Goal: Entertainment & Leisure: Consume media (video, audio)

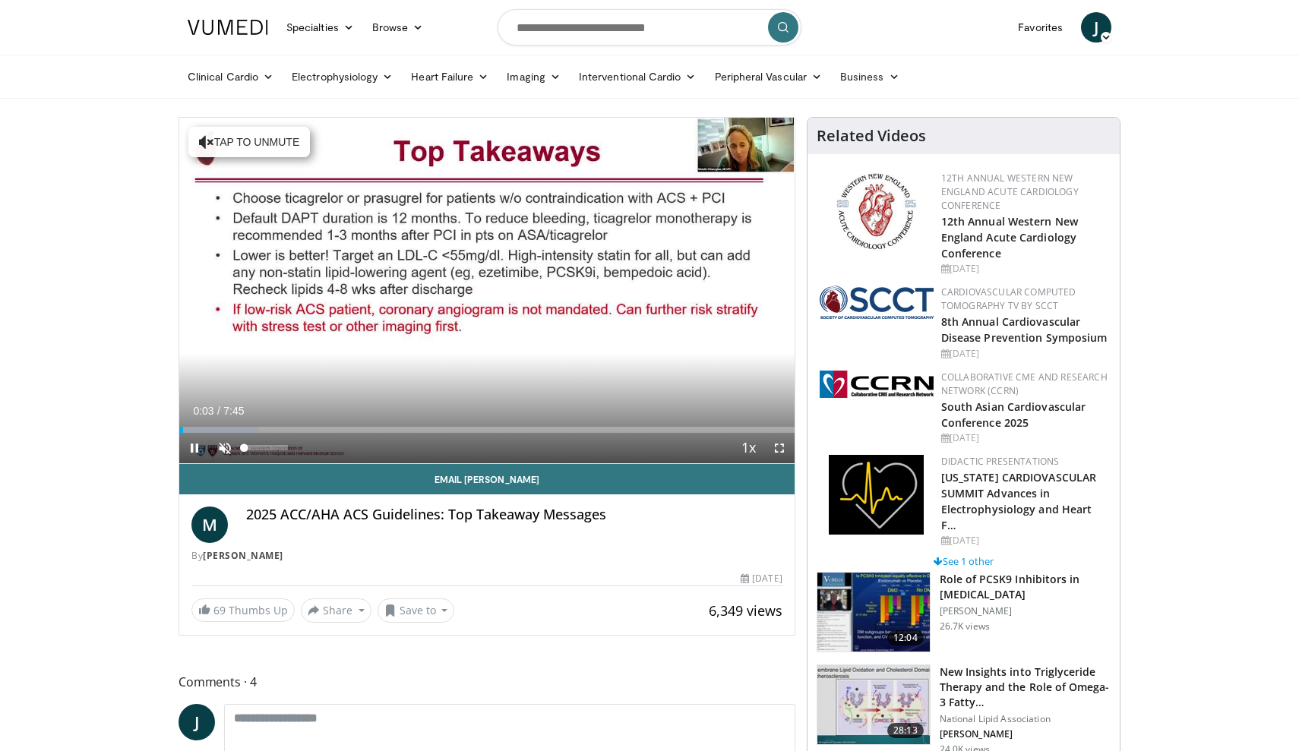
click at [229, 450] on span "Video Player" at bounding box center [225, 448] width 30 height 30
click at [261, 452] on div "39%" at bounding box center [265, 448] width 53 height 30
click at [779, 452] on span "Video Player" at bounding box center [779, 448] width 30 height 30
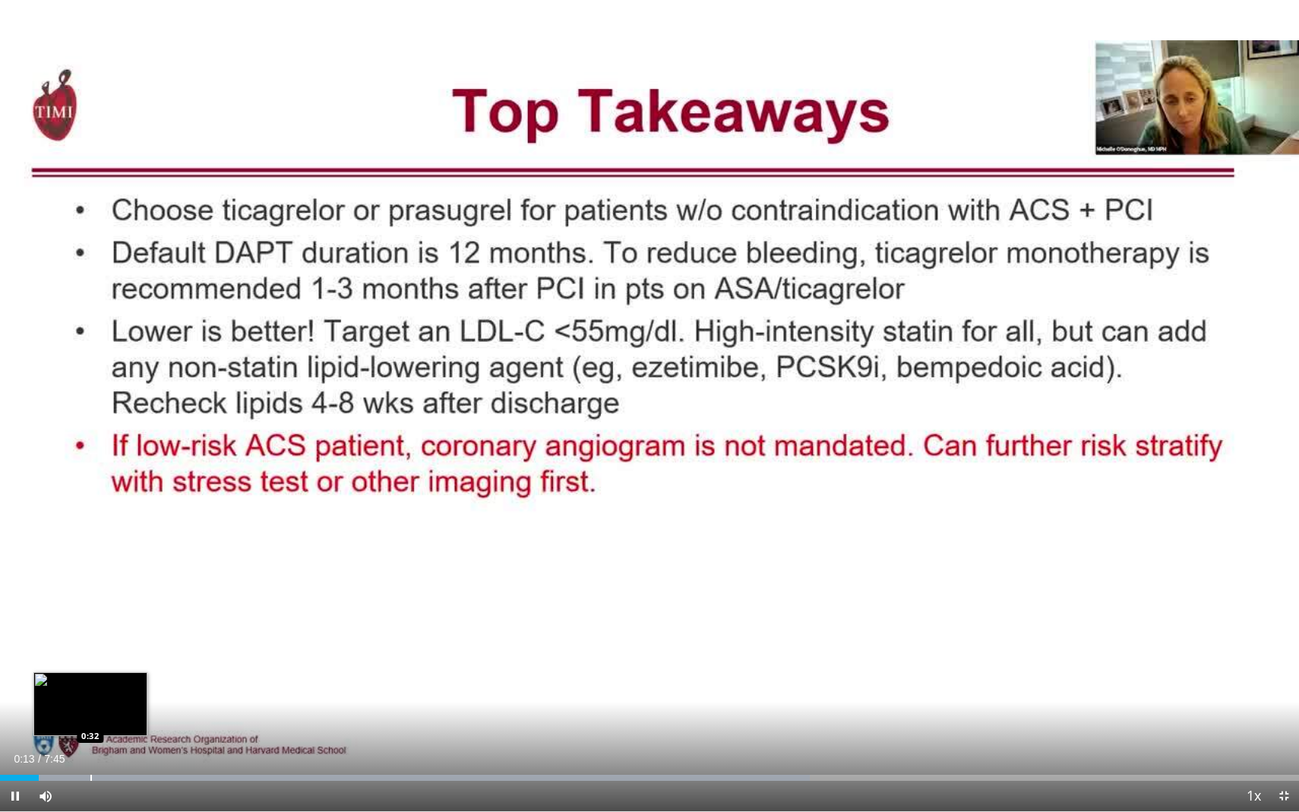
click at [90, 751] on div "Progress Bar" at bounding box center [91, 778] width 2 height 6
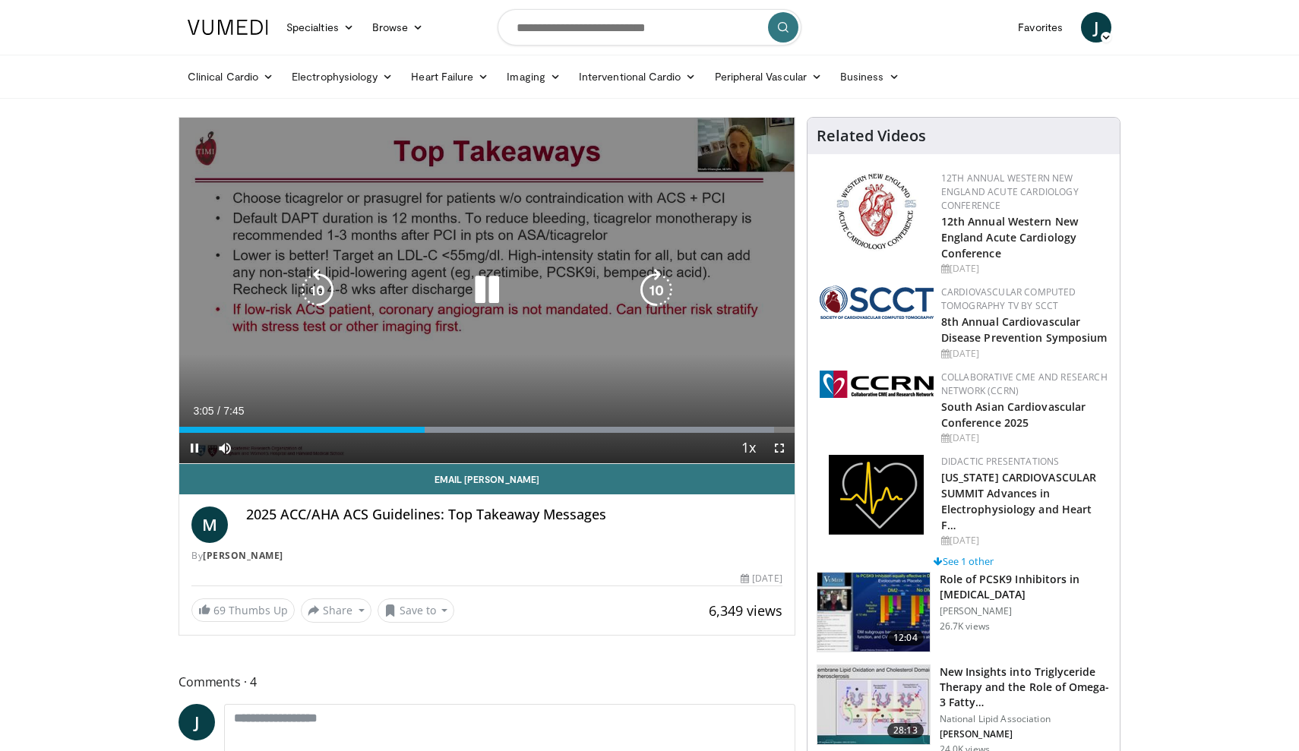
click at [482, 286] on icon "Video Player" at bounding box center [487, 290] width 43 height 43
